Goal: Check status: Check status

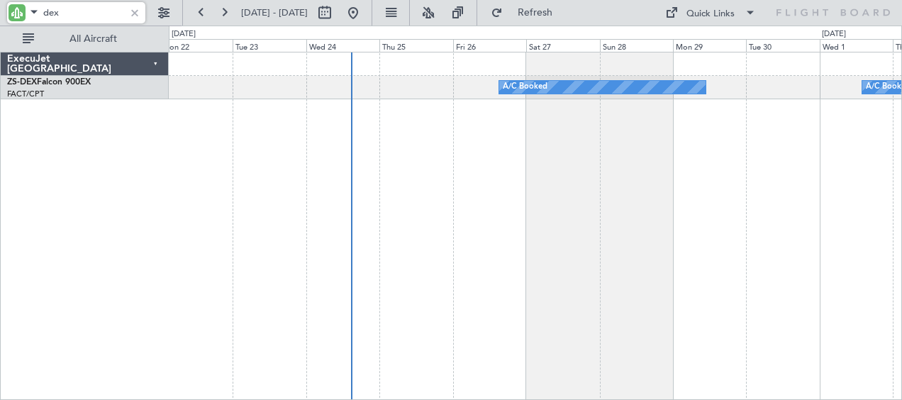
click at [901, 138] on html "dex [DATE] - [DATE] Refresh Quick Links All Aircraft A/C Booked A/C Booked Exec…" at bounding box center [451, 200] width 902 height 400
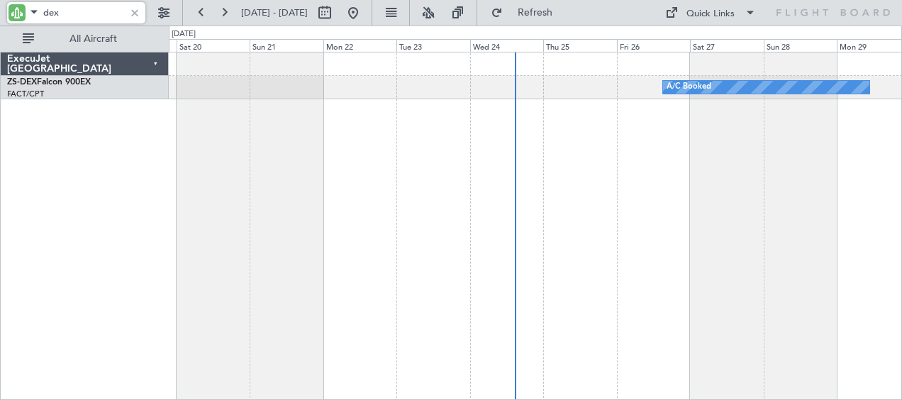
click at [901, 60] on html "dex [DATE] - [DATE] Refresh Quick Links All Aircraft A/C Booked A/C Booked Exec…" at bounding box center [451, 200] width 902 height 400
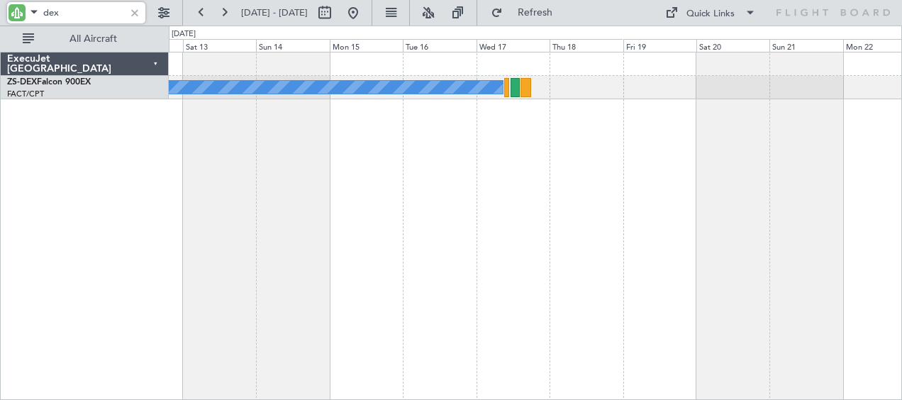
type input "dex"
click at [30, 6] on span at bounding box center [34, 12] width 17 height 18
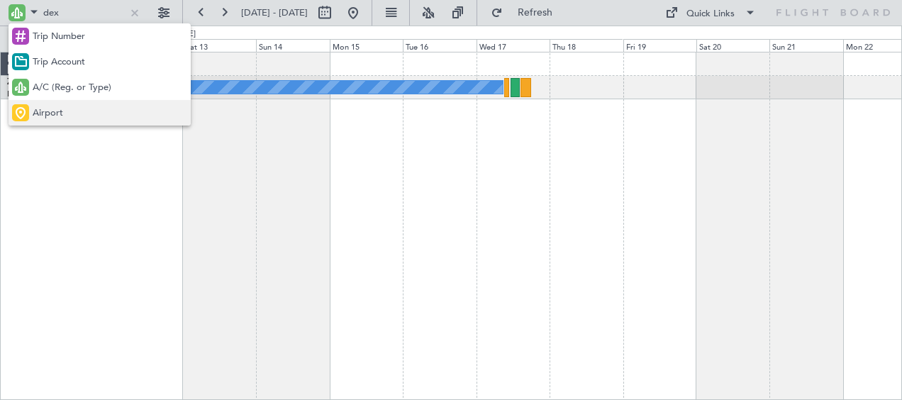
click at [50, 111] on span "Airport" at bounding box center [48, 113] width 30 height 14
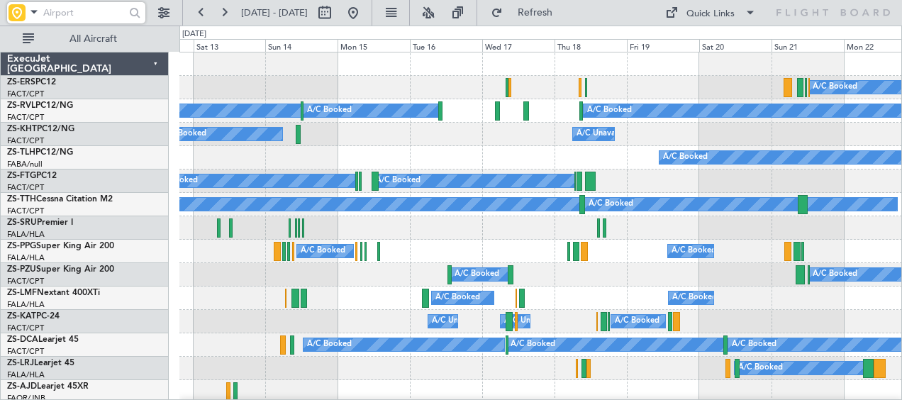
click at [84, 11] on input "text" at bounding box center [84, 12] width 82 height 21
paste input "Pafuri"
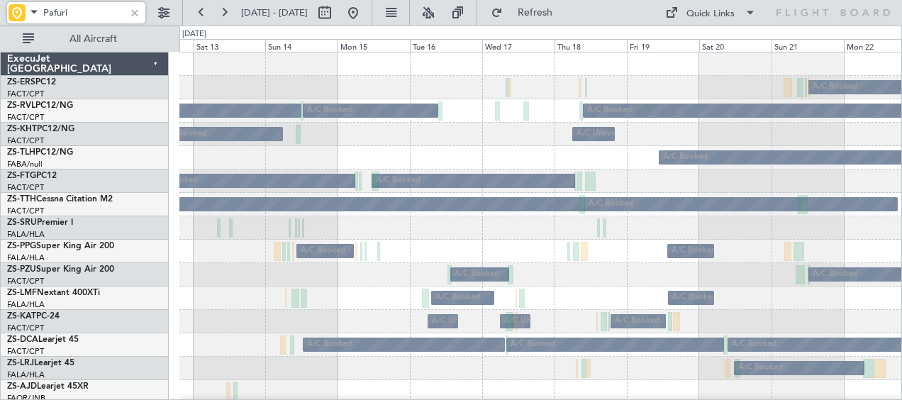
type input "Pafuri"
click at [434, 123] on div "A/C Unavailable A/C Booked A/C Unavailable" at bounding box center [540, 134] width 723 height 23
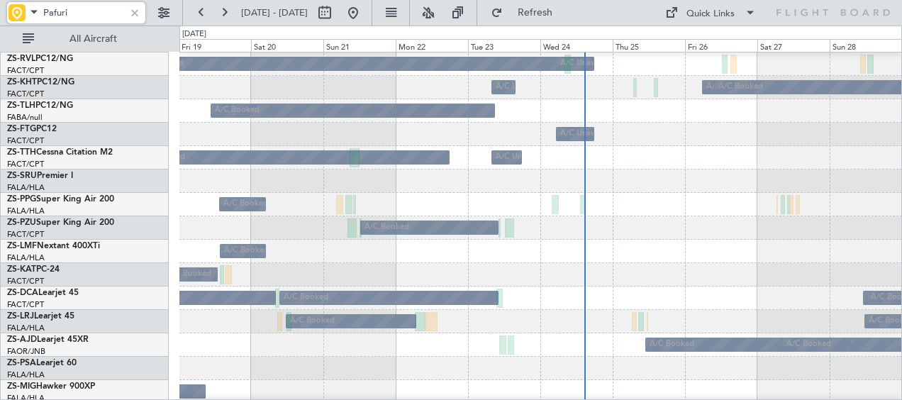
click at [545, 193] on div "A/C Booked" at bounding box center [540, 204] width 723 height 23
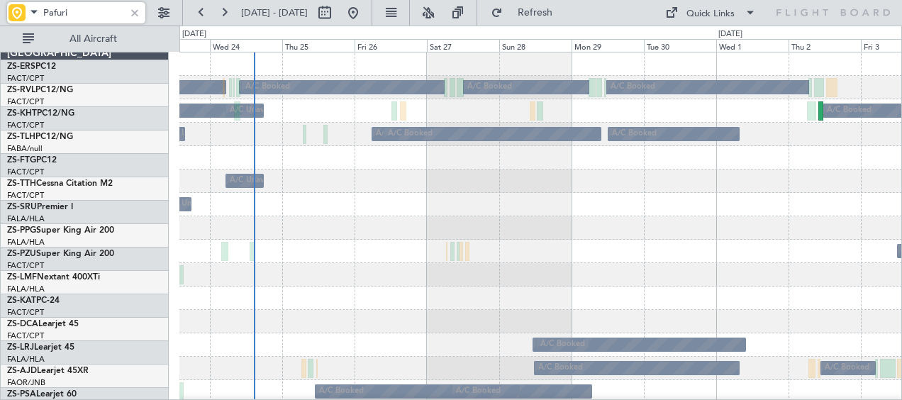
scroll to position [0, 0]
